Goal: Task Accomplishment & Management: Manage account settings

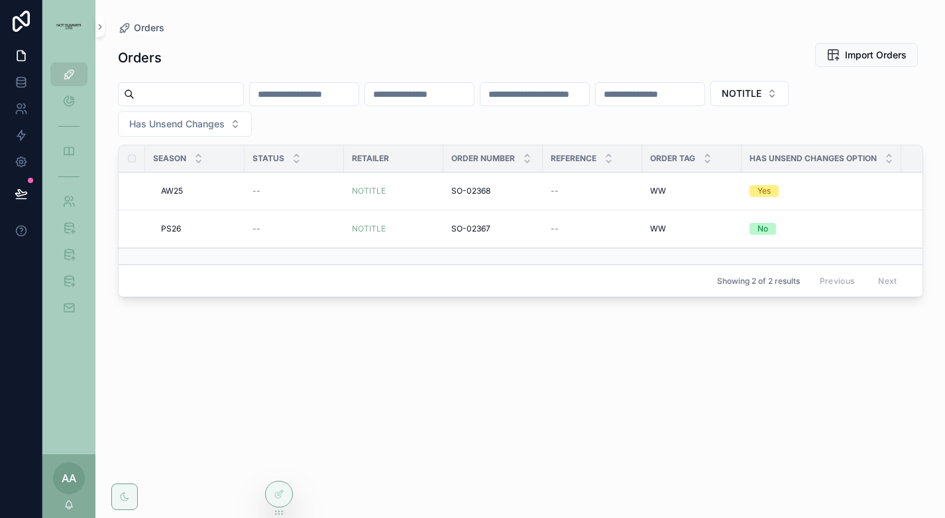
click at [762, 91] on span "NOTITLE" at bounding box center [742, 93] width 40 height 13
type input "*******"
click at [795, 149] on div "LIBERTY" at bounding box center [812, 147] width 184 height 21
click at [175, 191] on span "PS26" at bounding box center [171, 191] width 20 height 11
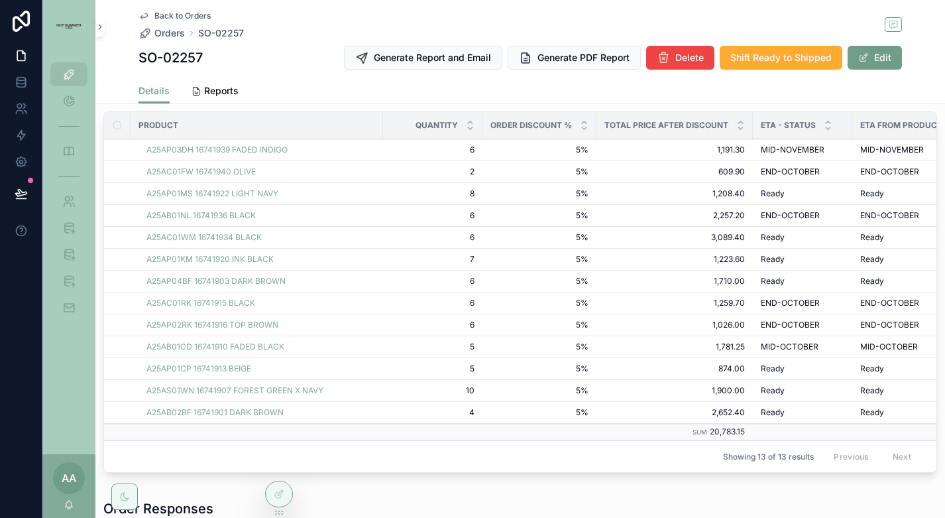
scroll to position [433, 0]
click at [0, 0] on span "Packed" at bounding box center [0, 0] width 0 height 0
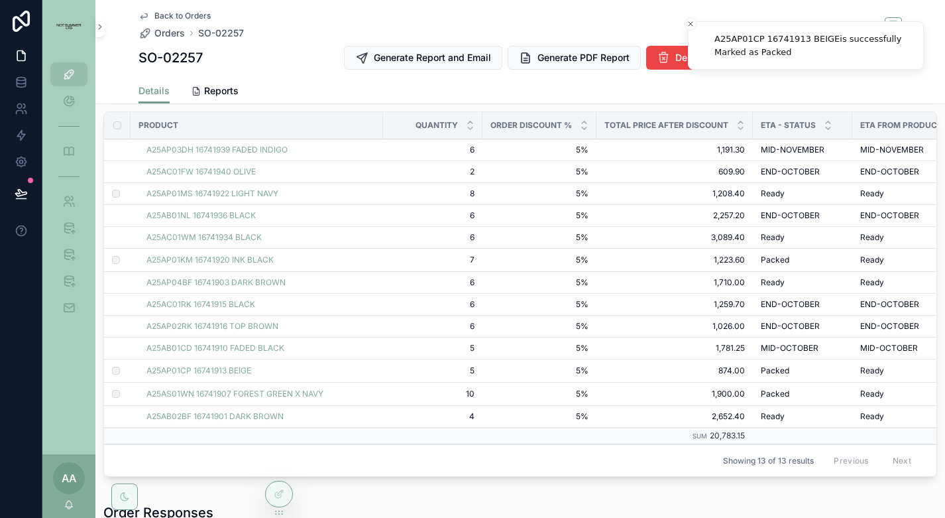
click at [0, 0] on span "Packed" at bounding box center [0, 0] width 0 height 0
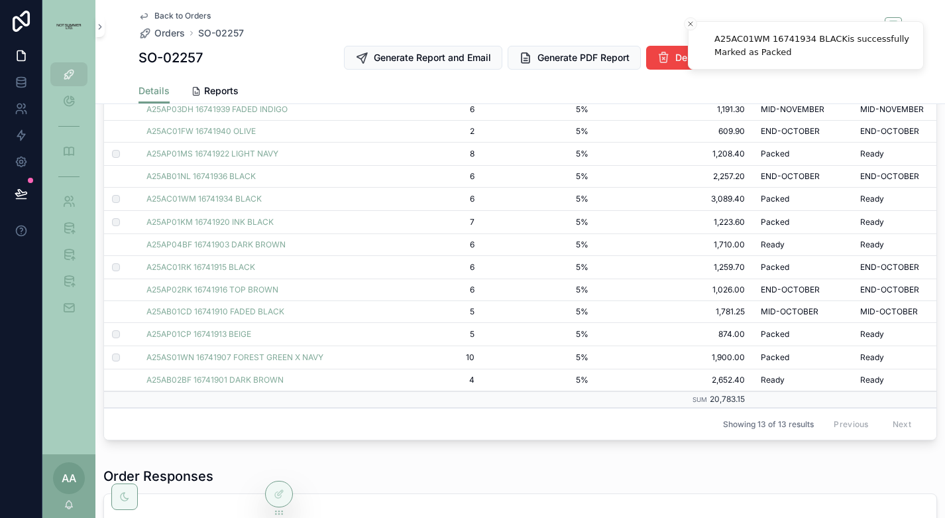
scroll to position [474, 0]
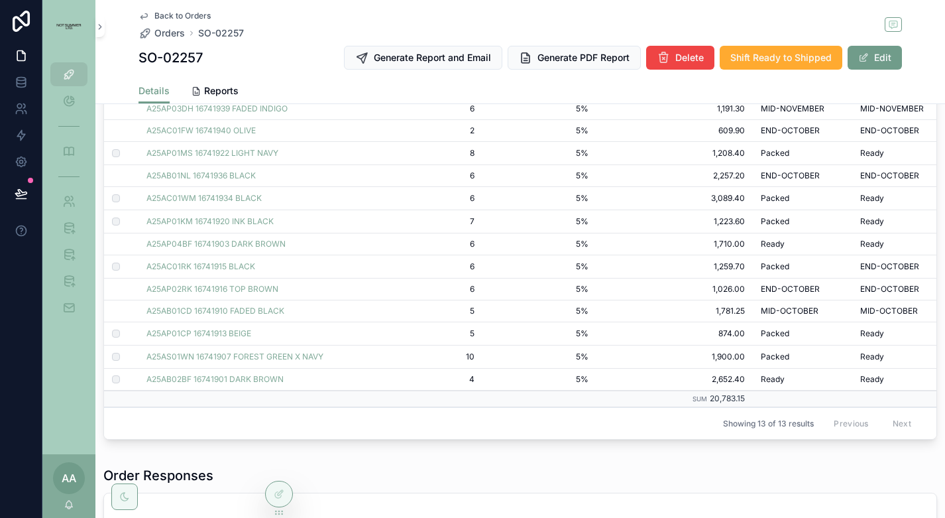
click at [0, 0] on span "Packed" at bounding box center [0, 0] width 0 height 0
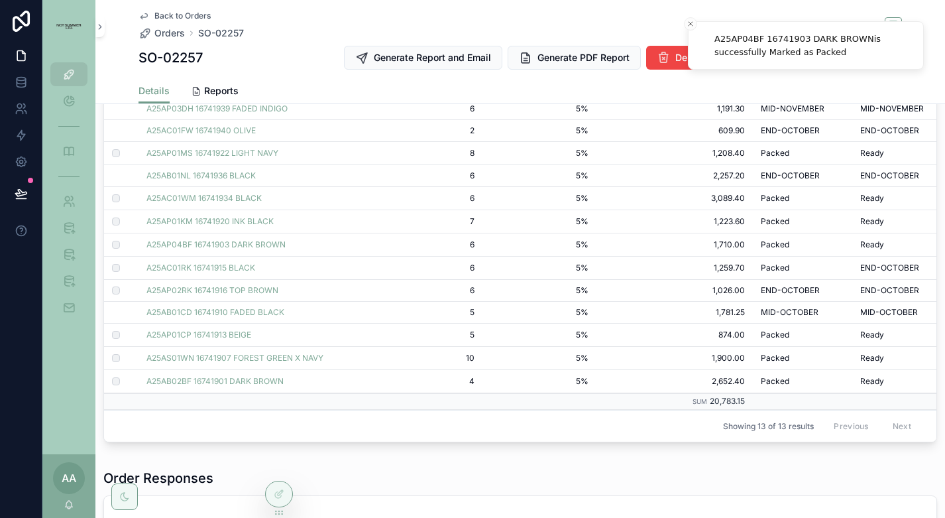
click at [0, 0] on span "Packed" at bounding box center [0, 0] width 0 height 0
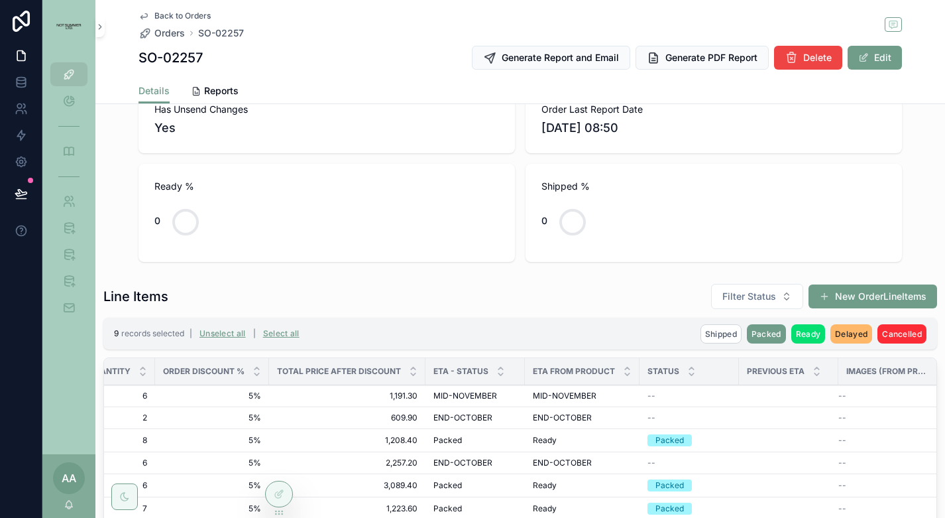
scroll to position [242, 0]
